Goal: Information Seeking & Learning: Learn about a topic

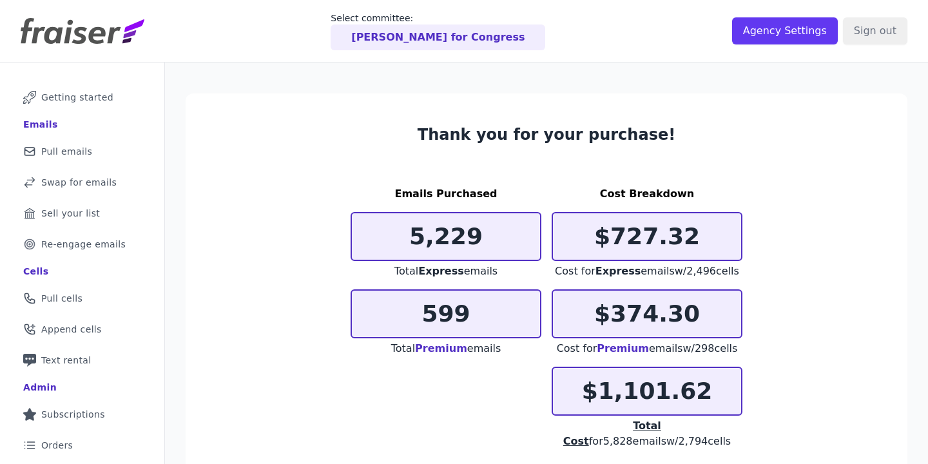
scroll to position [119, 0]
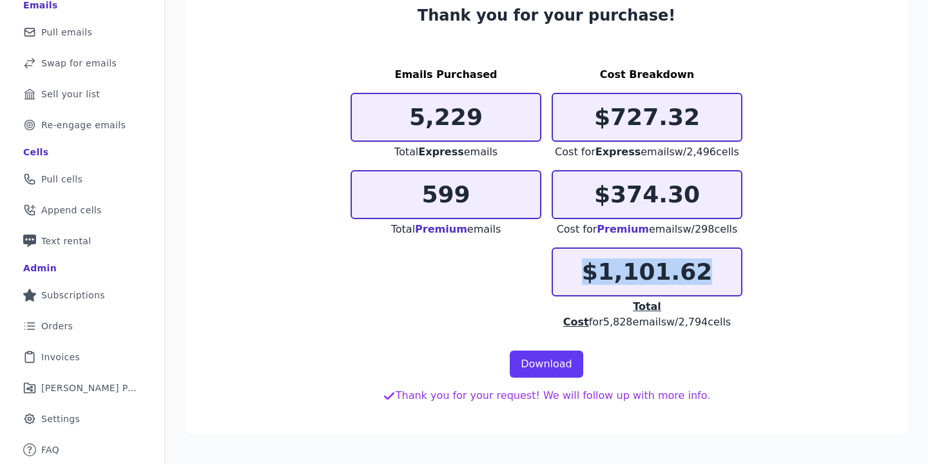
drag, startPoint x: 698, startPoint y: 270, endPoint x: 578, endPoint y: 265, distance: 120.6
click at [578, 265] on p "$1,101.62" at bounding box center [647, 272] width 188 height 26
copy p "$1,101.62"
click at [532, 367] on link "Download" at bounding box center [546, 363] width 73 height 27
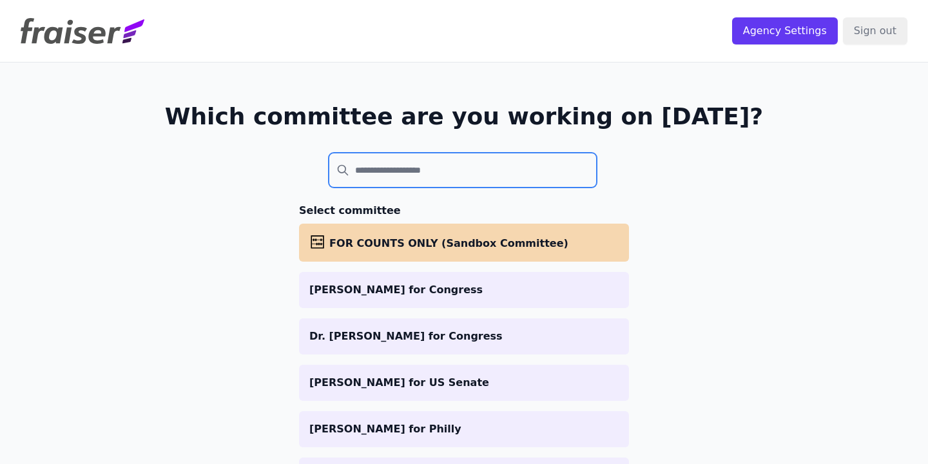
click at [441, 165] on input "search" at bounding box center [463, 170] width 268 height 35
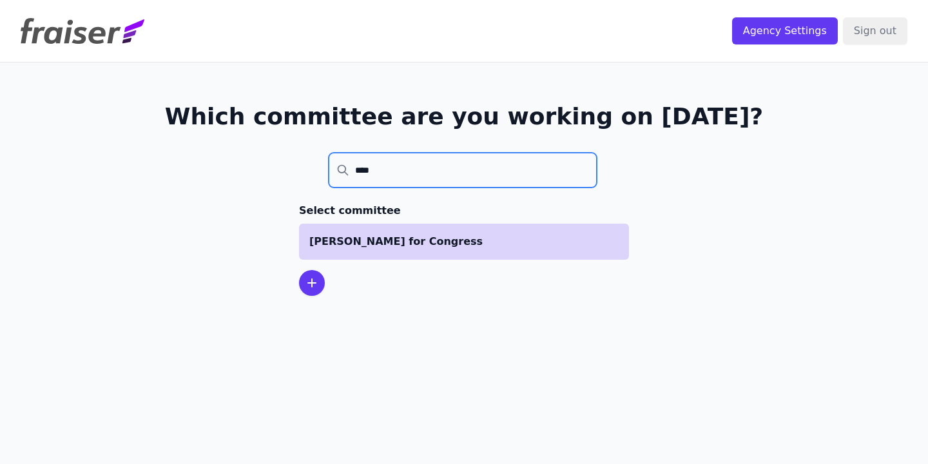
type input "****"
click at [423, 234] on p "[PERSON_NAME] for Congress" at bounding box center [463, 241] width 309 height 15
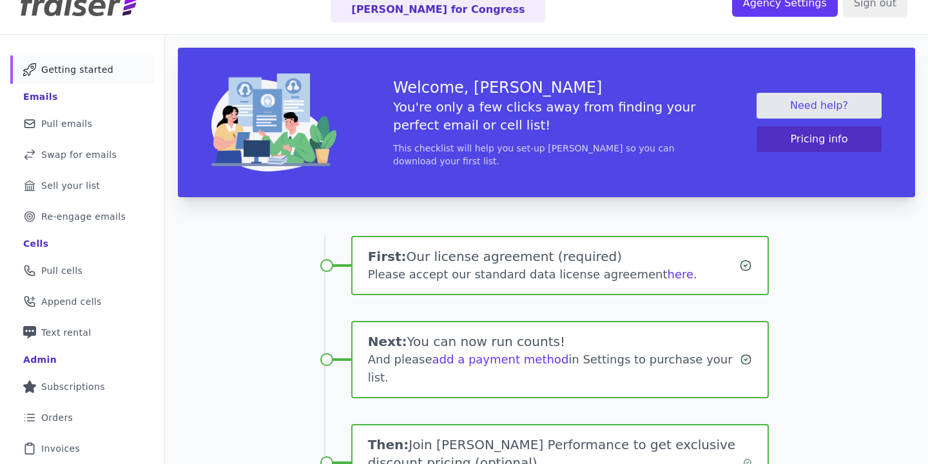
scroll to position [85, 0]
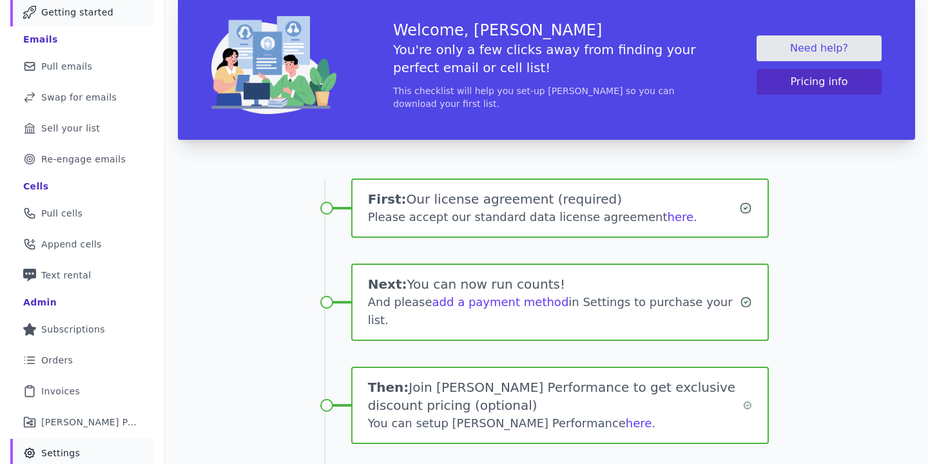
click at [73, 444] on link "Gear Icon Outline of a gear Settings" at bounding box center [82, 453] width 144 height 28
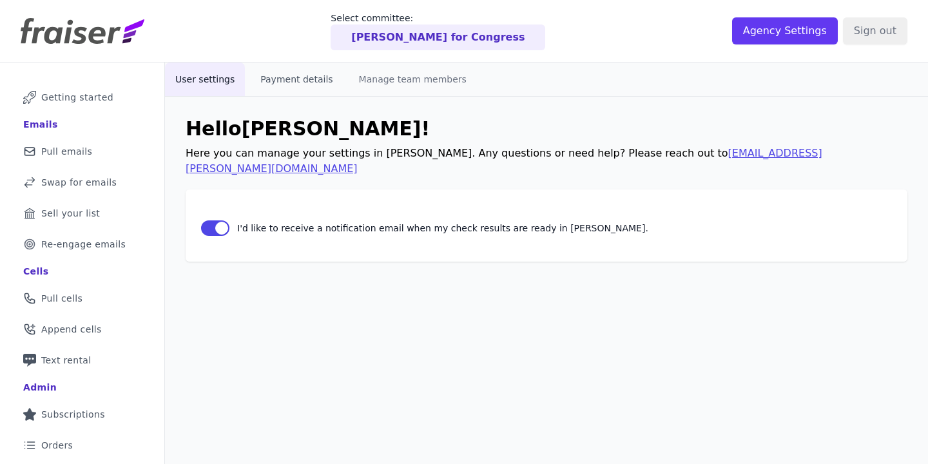
click at [310, 79] on button "Payment details" at bounding box center [296, 78] width 93 height 33
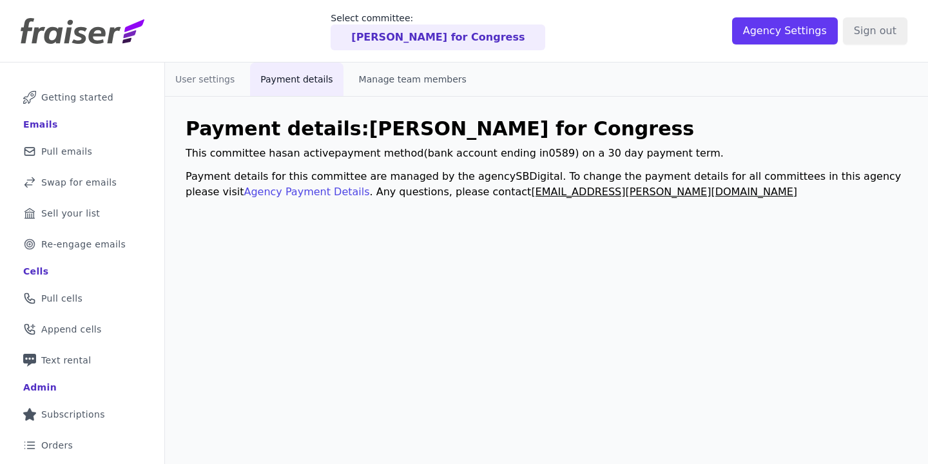
click at [412, 90] on button "Manage team members" at bounding box center [412, 78] width 128 height 33
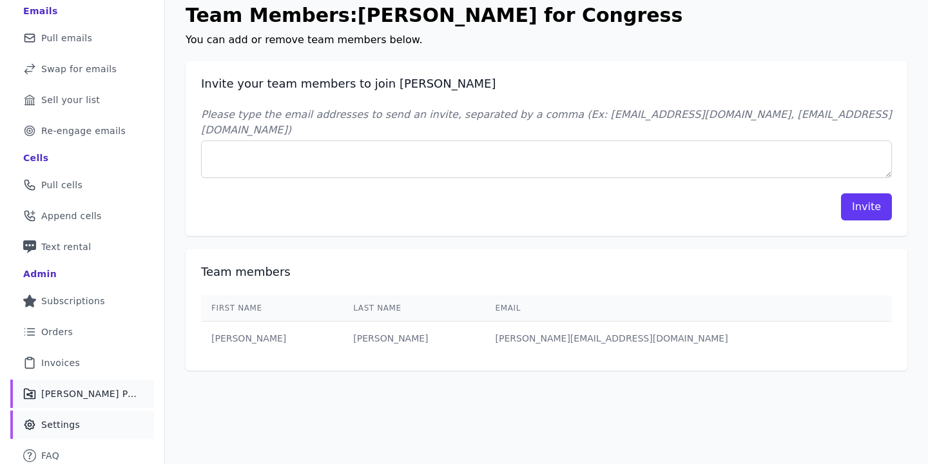
scroll to position [119, 0]
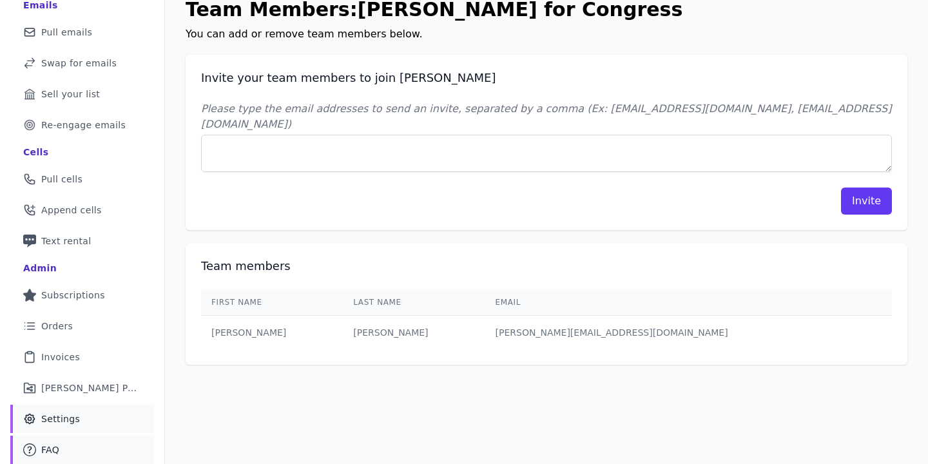
click at [62, 449] on link "Mail Icon Outline of a question FAQ" at bounding box center [82, 449] width 144 height 28
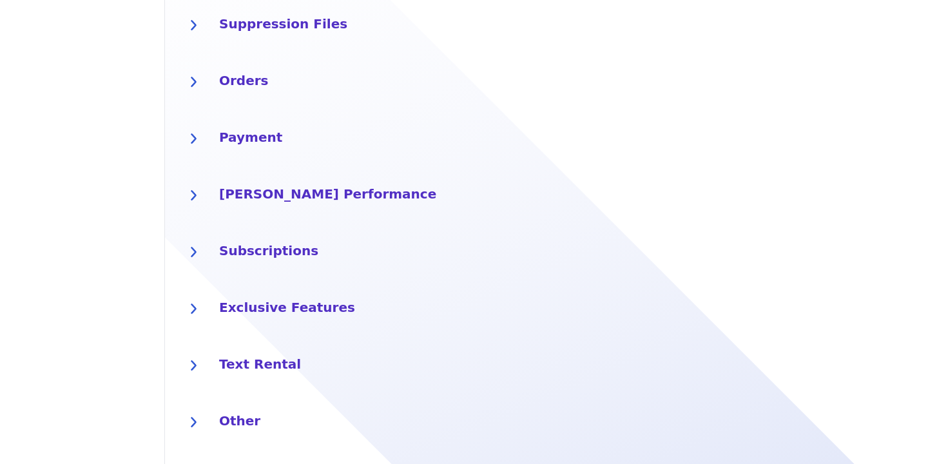
scroll to position [692, 0]
click at [187, 415] on div at bounding box center [193, 421] width 26 height 26
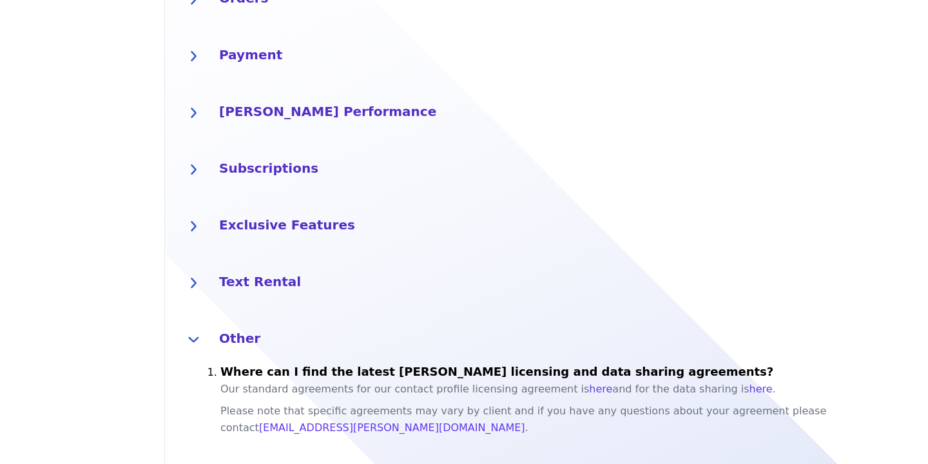
scroll to position [775, 0]
click at [185, 269] on div at bounding box center [193, 282] width 26 height 26
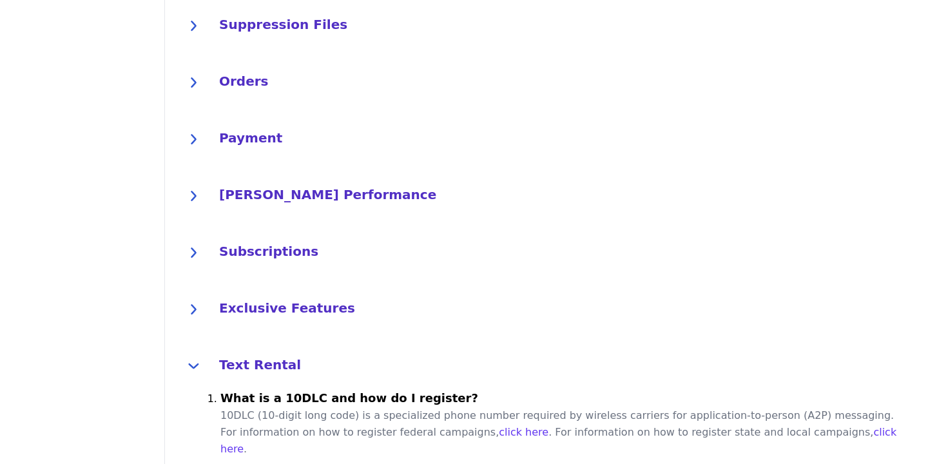
scroll to position [693, 0]
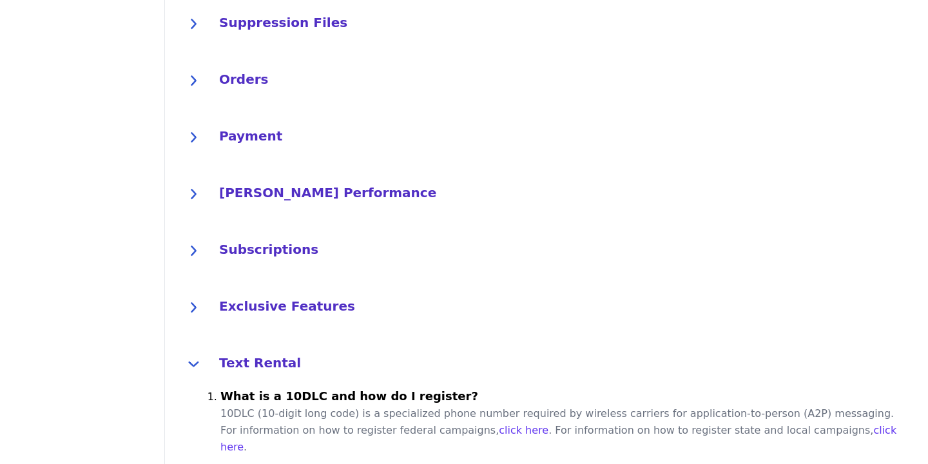
click at [191, 189] on icon at bounding box center [193, 194] width 6 height 11
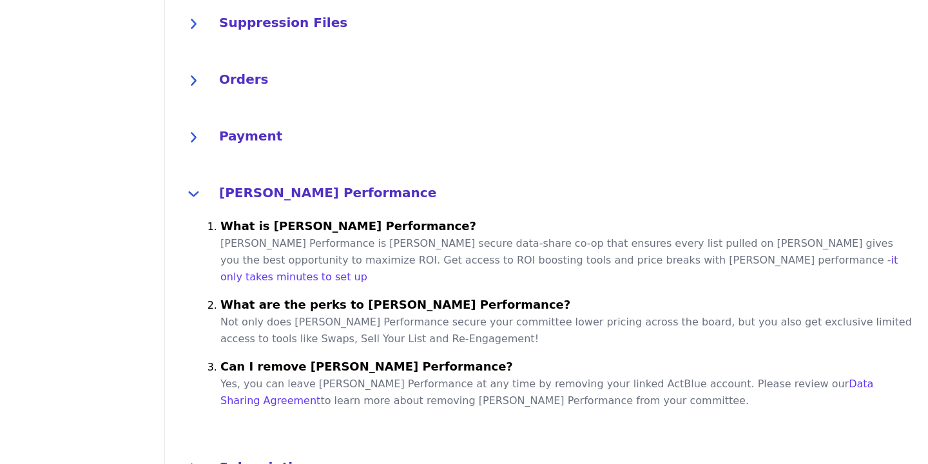
click at [225, 124] on h4 "Payment" at bounding box center [565, 134] width 693 height 21
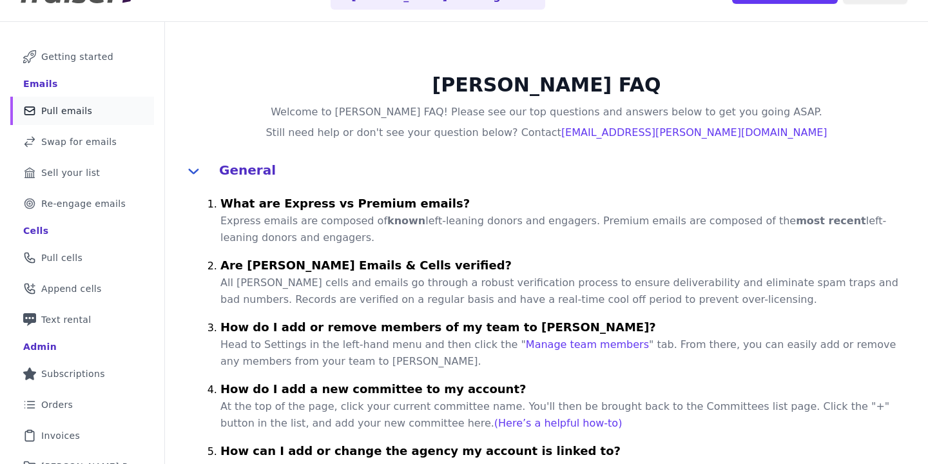
scroll to position [0, 0]
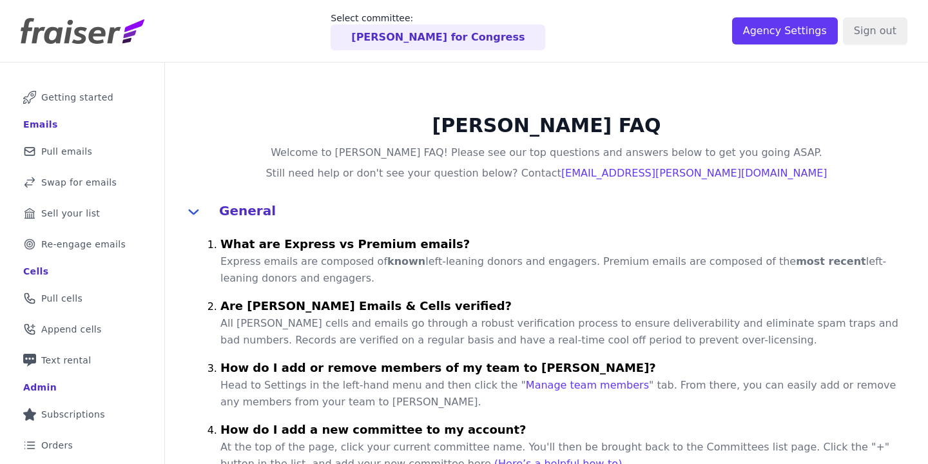
click at [66, 19] on img at bounding box center [83, 31] width 124 height 26
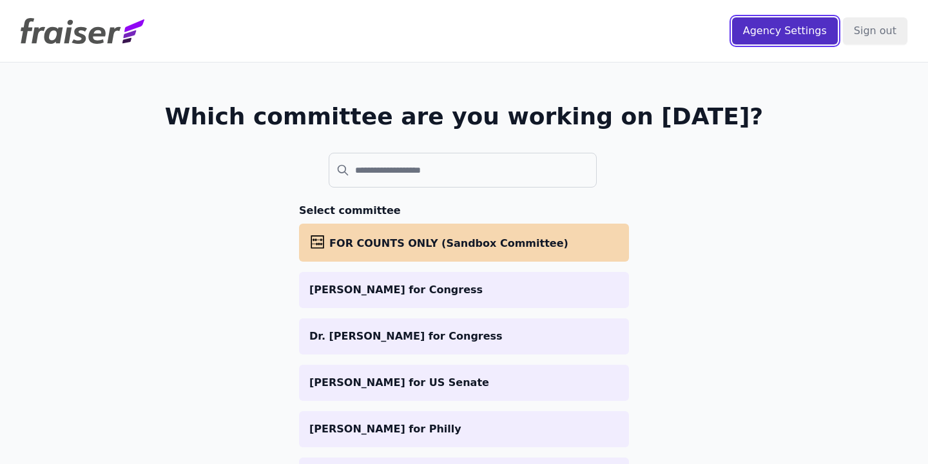
click at [738, 28] on input "Agency Settings" at bounding box center [785, 30] width 106 height 27
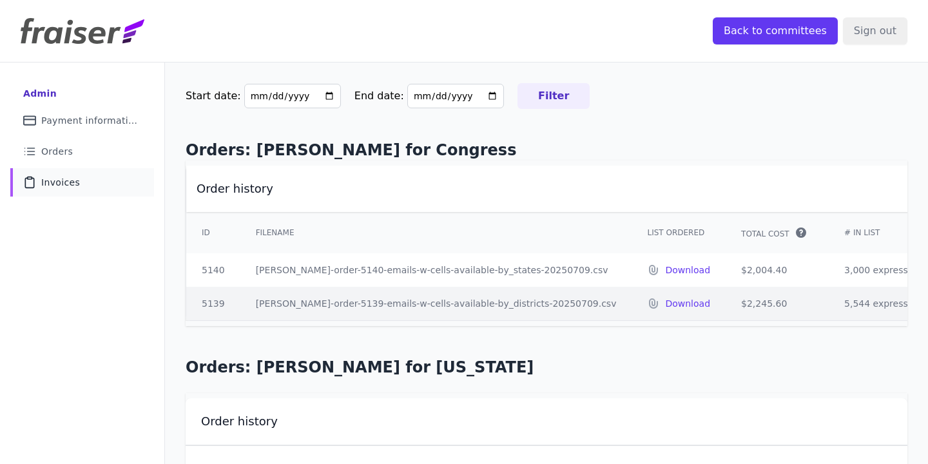
click at [80, 183] on link "Clipboard Icon Outline of a clipboard Invoices" at bounding box center [82, 182] width 144 height 28
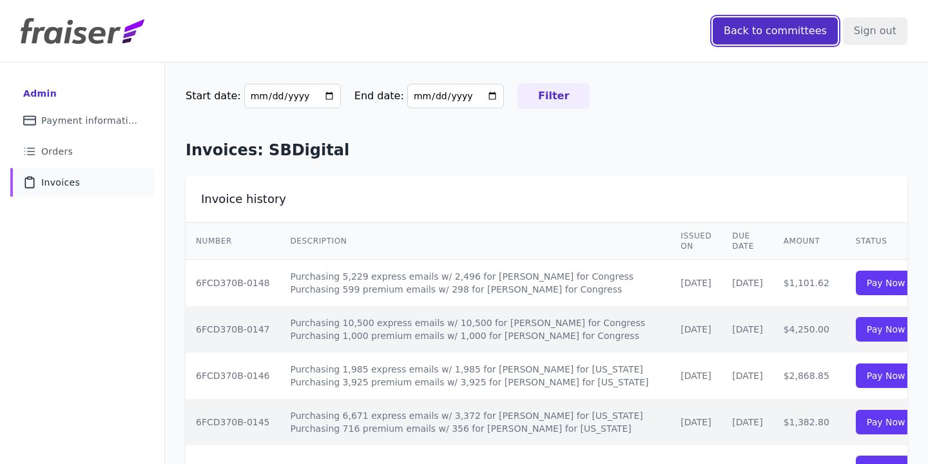
click at [754, 28] on input "Back to committees" at bounding box center [774, 30] width 125 height 27
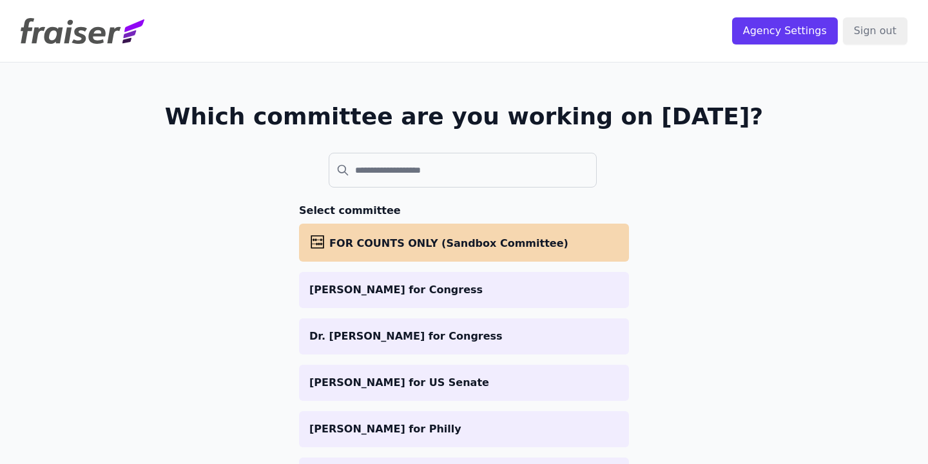
click at [88, 33] on img at bounding box center [83, 31] width 124 height 26
click at [739, 31] on input "Agency Settings" at bounding box center [785, 30] width 106 height 27
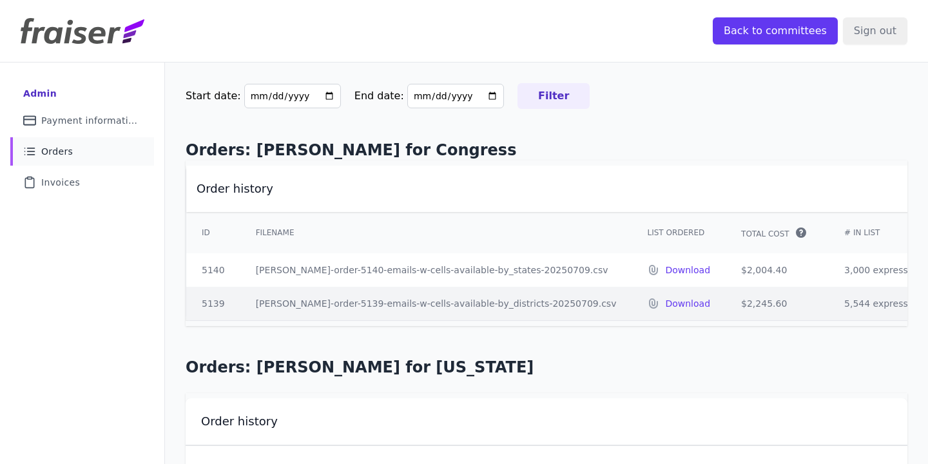
click at [71, 151] on span "Orders" at bounding box center [57, 151] width 32 height 13
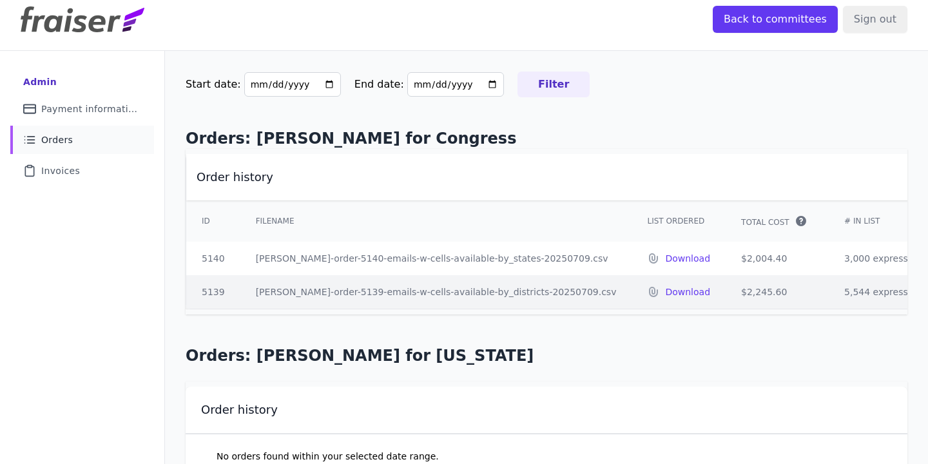
scroll to position [60, 0]
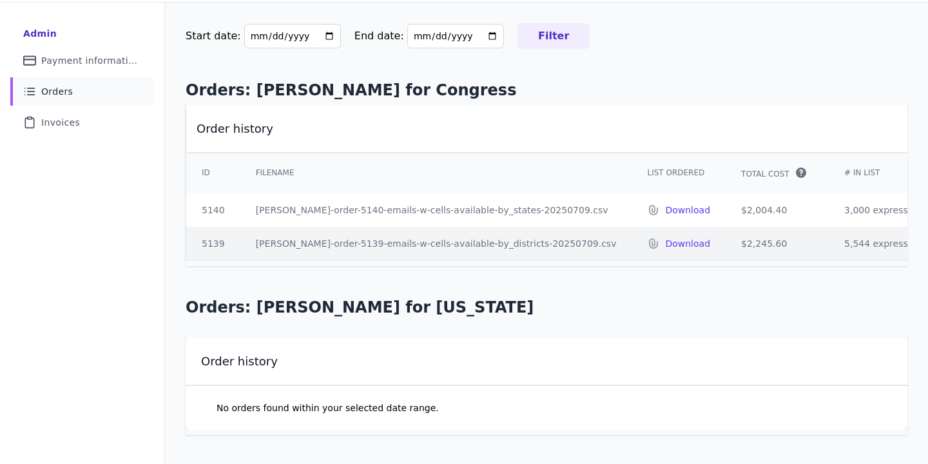
click at [138, 126] on link "Clipboard Icon Outline of a clipboard Invoices" at bounding box center [82, 122] width 144 height 28
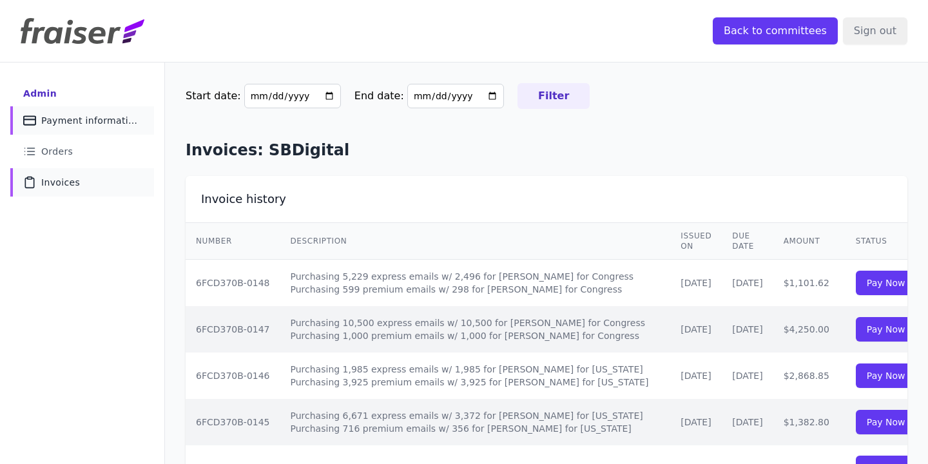
click at [99, 126] on span "Payment information" at bounding box center [89, 120] width 97 height 13
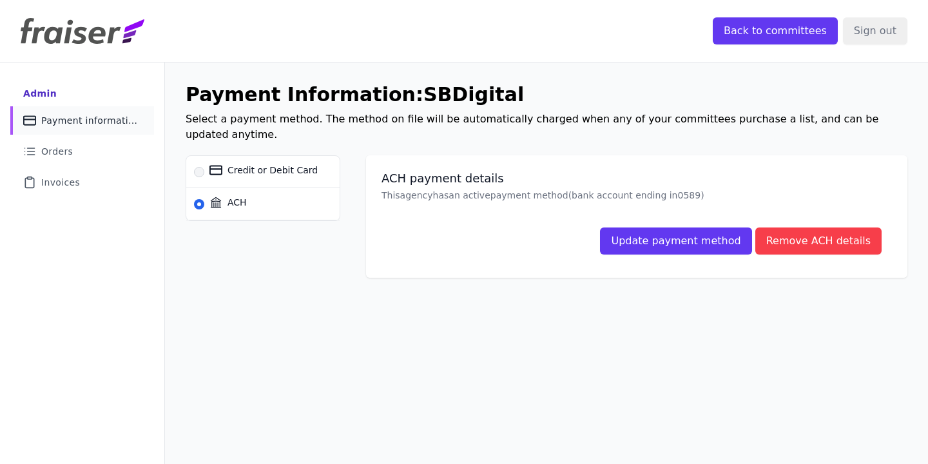
click at [83, 27] on img at bounding box center [83, 31] width 124 height 26
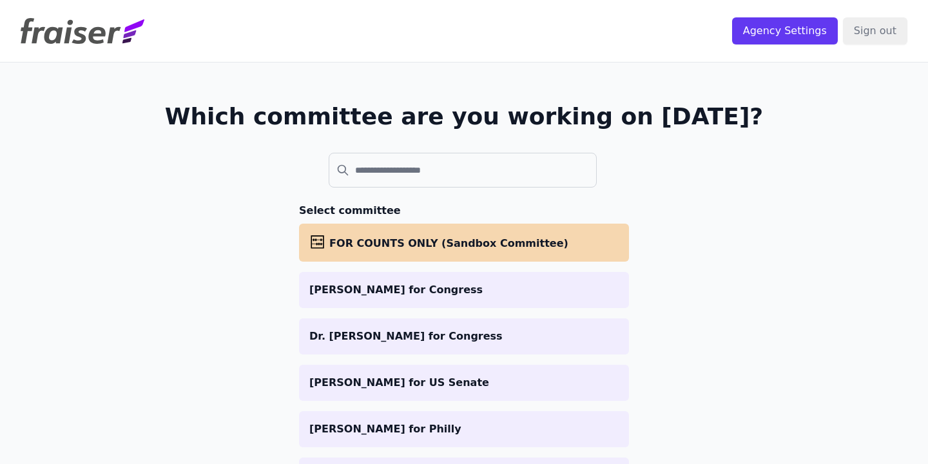
click at [81, 48] on header "Agency Settings Sign out" at bounding box center [464, 31] width 928 height 62
click at [91, 37] on img at bounding box center [83, 31] width 124 height 26
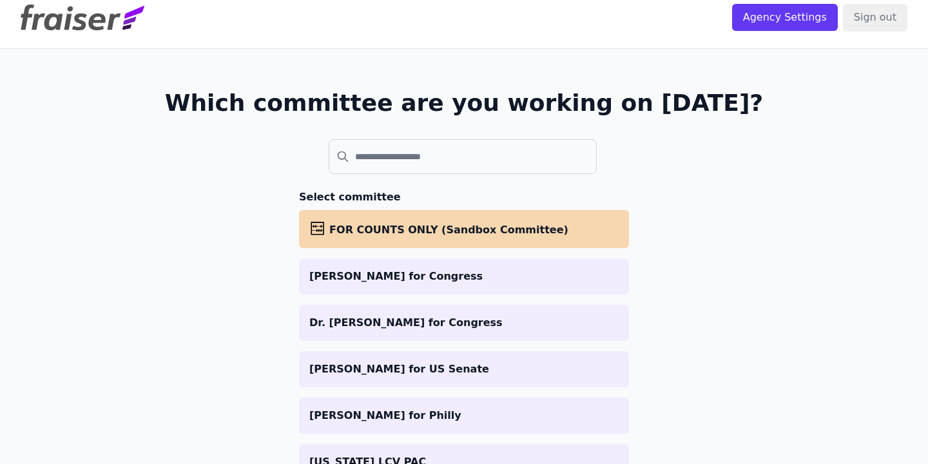
scroll to position [14, 0]
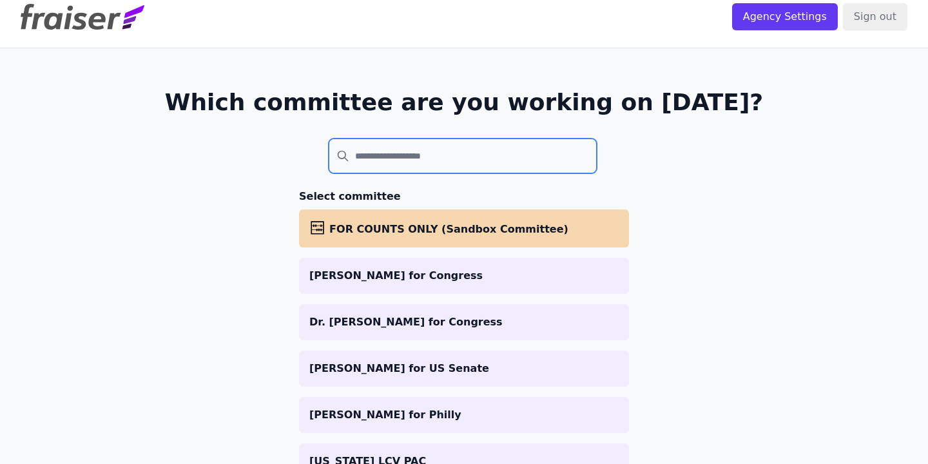
click at [416, 149] on input "search" at bounding box center [463, 155] width 268 height 35
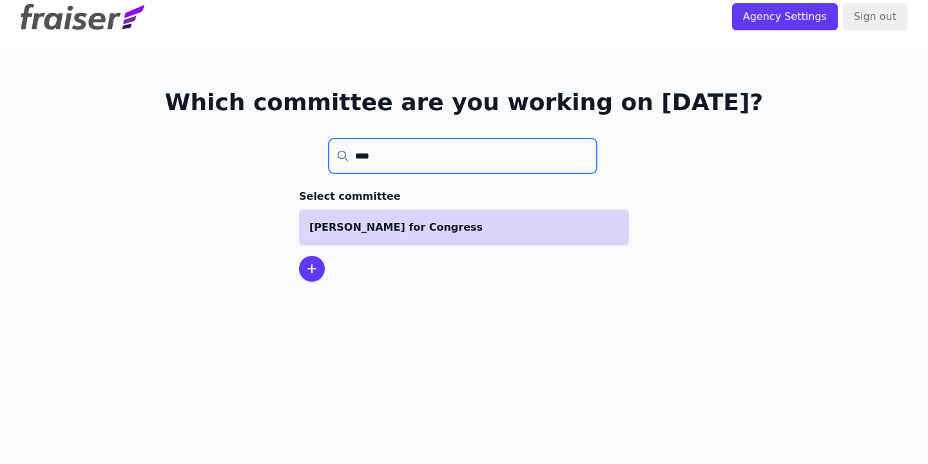
type input "****"
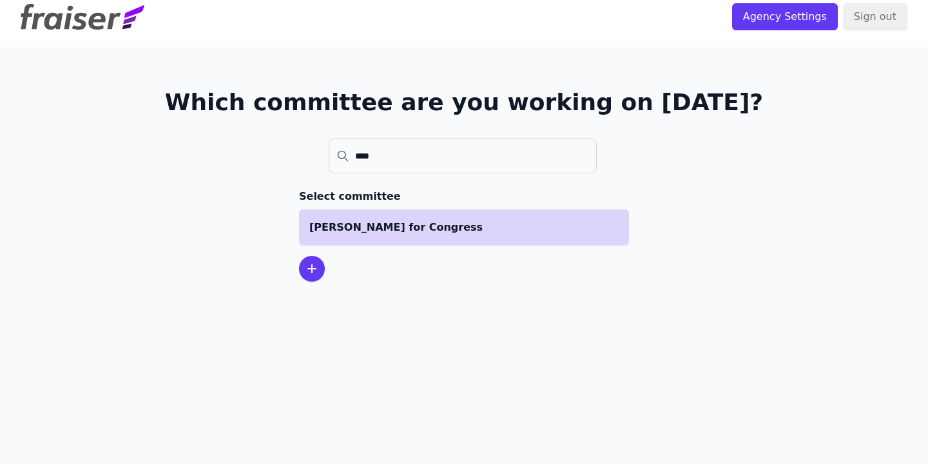
click at [420, 222] on p "[PERSON_NAME] for Congress" at bounding box center [463, 227] width 309 height 15
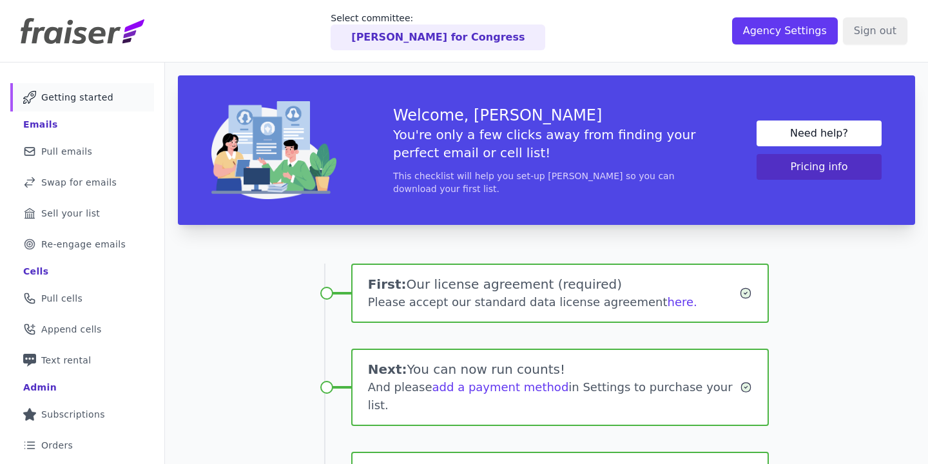
click at [795, 131] on link "Need help?" at bounding box center [818, 133] width 125 height 26
